Goal: Task Accomplishment & Management: Use online tool/utility

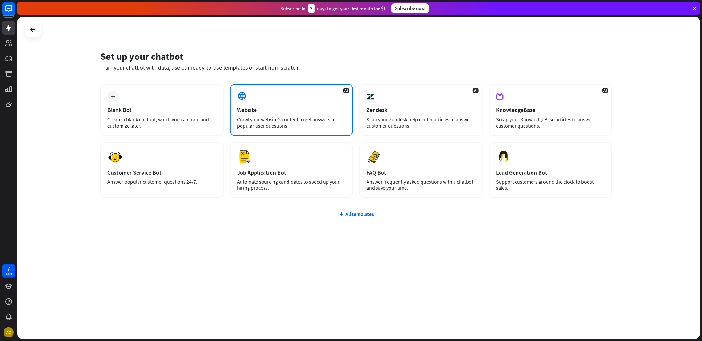
click at [329, 109] on div "Website" at bounding box center [291, 109] width 109 height 7
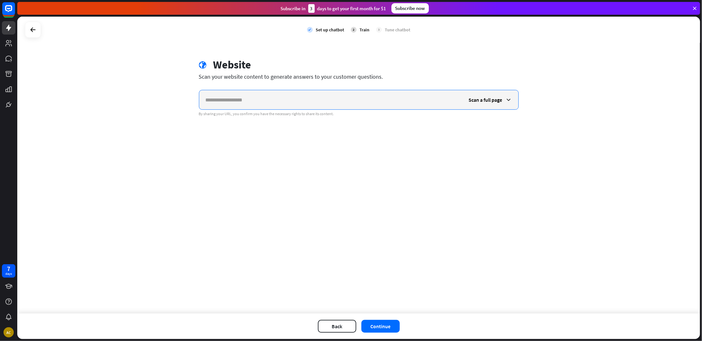
paste input "**********"
type input "**********"
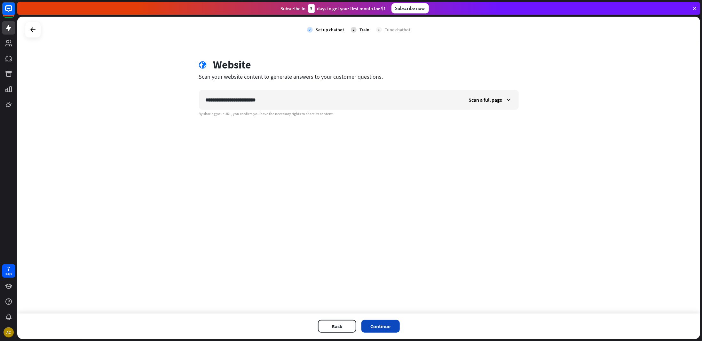
click at [388, 326] on button "Continue" at bounding box center [381, 326] width 38 height 13
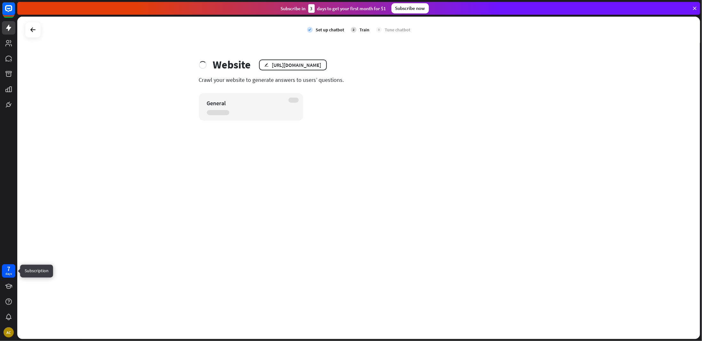
click at [10, 273] on div "days" at bounding box center [8, 274] width 6 height 4
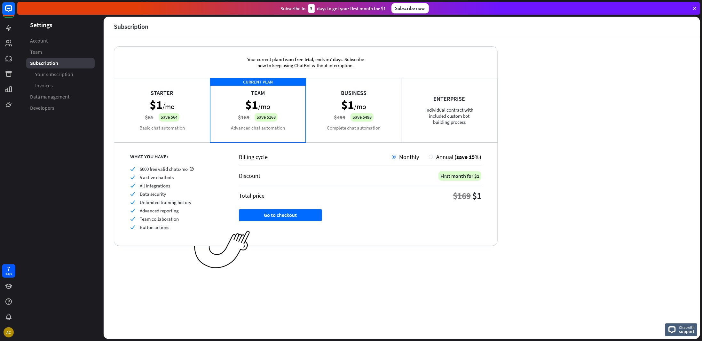
drag, startPoint x: 136, startPoint y: 167, endPoint x: 179, endPoint y: 228, distance: 74.2
click at [177, 225] on div "check 5000 free valid chats/mo check 5 active chatbots check All integrations c…" at bounding box center [176, 198] width 93 height 64
click at [183, 217] on div "check Team collaboration" at bounding box center [176, 219] width 93 height 6
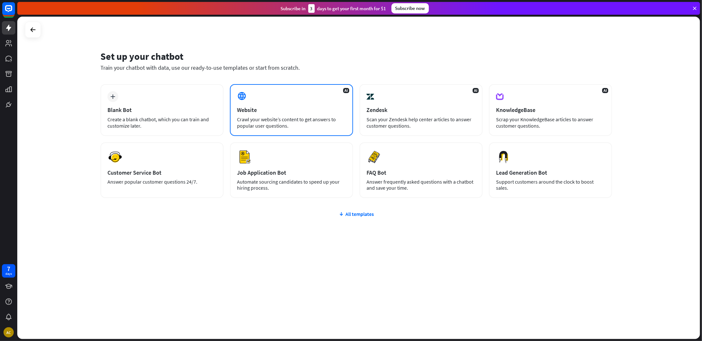
click at [328, 109] on div "Website" at bounding box center [291, 109] width 109 height 7
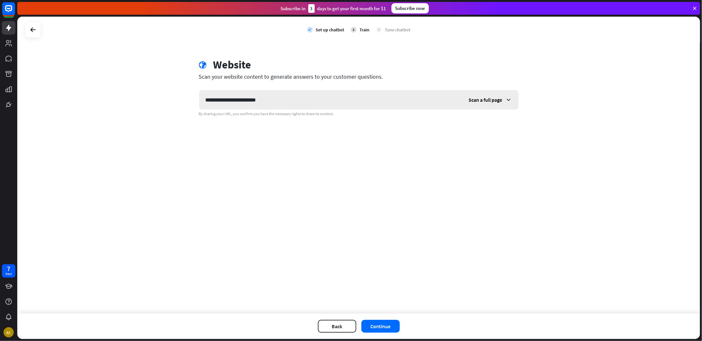
type input "**********"
click at [510, 100] on icon at bounding box center [509, 100] width 6 height 6
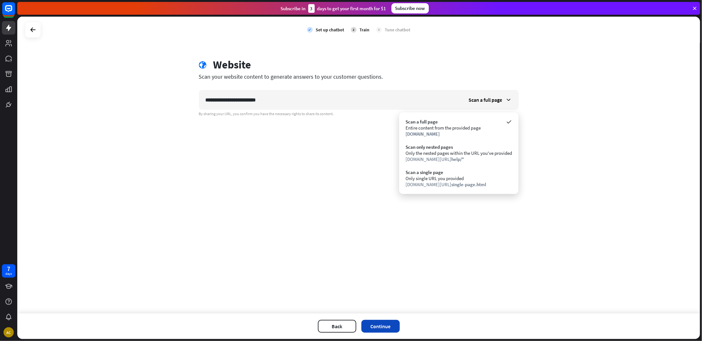
click at [380, 325] on button "Continue" at bounding box center [381, 326] width 38 height 13
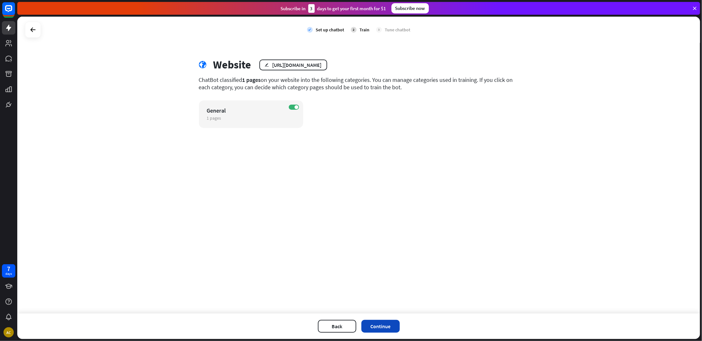
click at [396, 327] on button "Continue" at bounding box center [381, 326] width 38 height 13
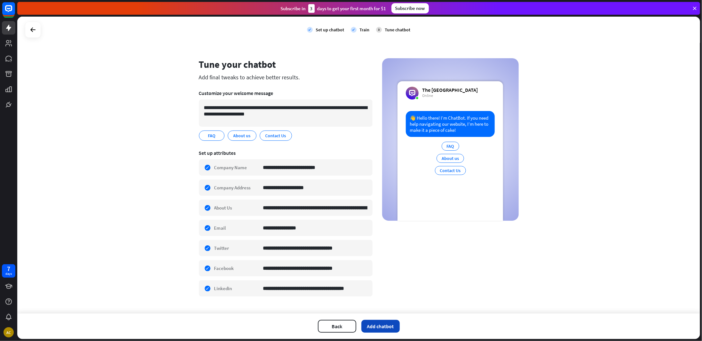
click at [387, 324] on button "Add chatbot" at bounding box center [381, 326] width 38 height 13
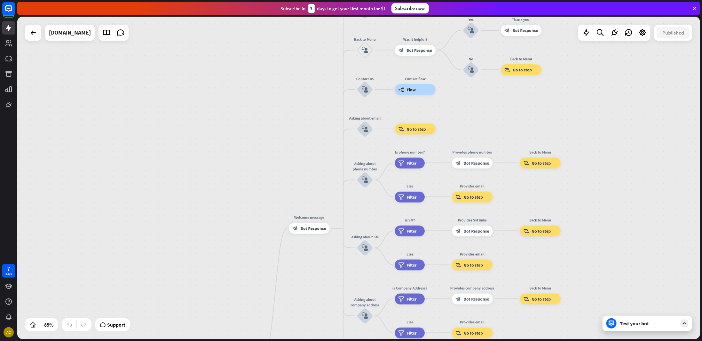
drag, startPoint x: 594, startPoint y: 112, endPoint x: 613, endPoint y: 277, distance: 166.0
click at [612, 285] on div "home_2 Start point Welcome message block_bot_response Bot Response About us blo…" at bounding box center [358, 178] width 683 height 323
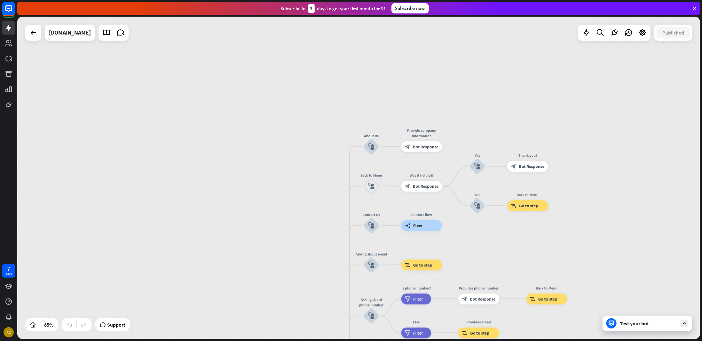
drag, startPoint x: 614, startPoint y: 108, endPoint x: 619, endPoint y: 243, distance: 134.8
click at [619, 243] on div "home_2 Start point Welcome message block_bot_response Bot Response About us blo…" at bounding box center [358, 178] width 683 height 323
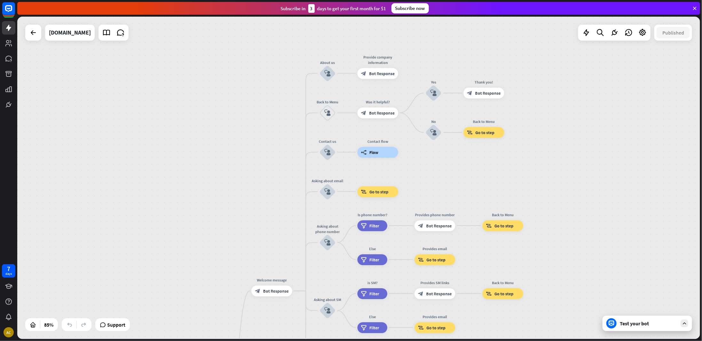
drag, startPoint x: 613, startPoint y: 239, endPoint x: 569, endPoint y: 166, distance: 85.6
click at [569, 166] on div "home_2 Start point Welcome message block_bot_response Bot Response About us blo…" at bounding box center [358, 178] width 683 height 323
click at [665, 327] on div "Test your bot" at bounding box center [648, 323] width 90 height 15
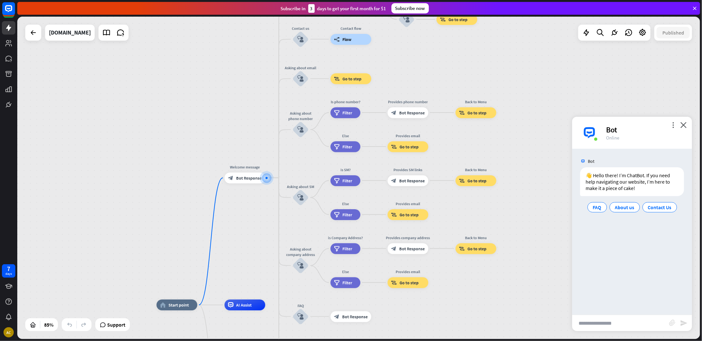
click at [628, 325] on input "text" at bounding box center [620, 323] width 97 height 16
type input "*******"
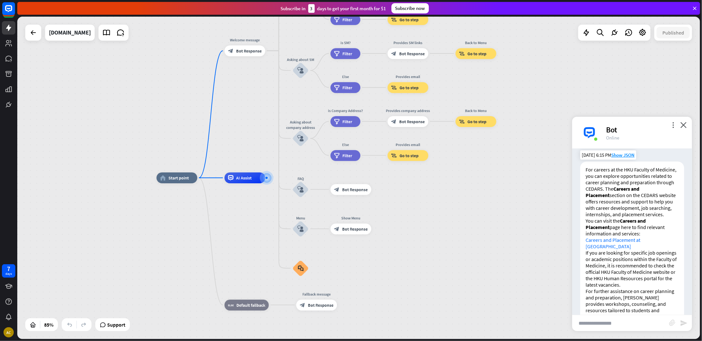
scroll to position [113, 0]
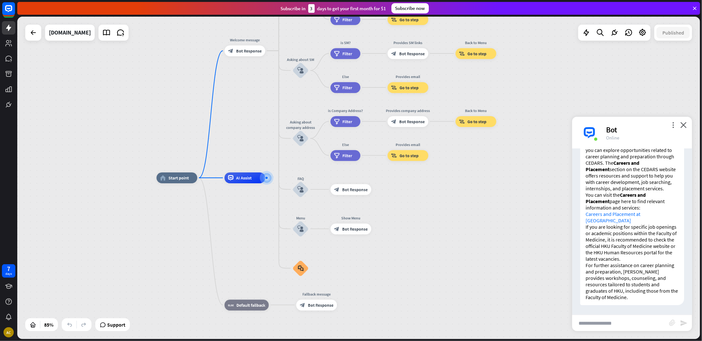
click at [689, 126] on div "more_vert close Bot Online" at bounding box center [632, 133] width 120 height 32
click at [684, 123] on icon "close" at bounding box center [684, 125] width 6 height 6
